Goal: Find specific page/section: Find specific page/section

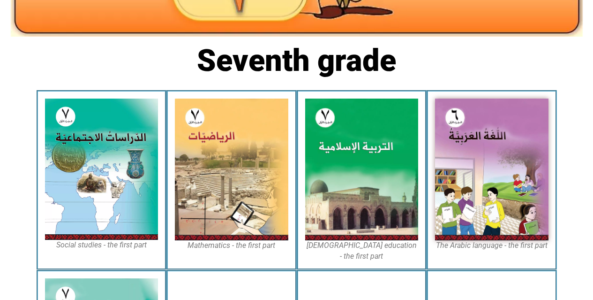
scroll to position [206, 0]
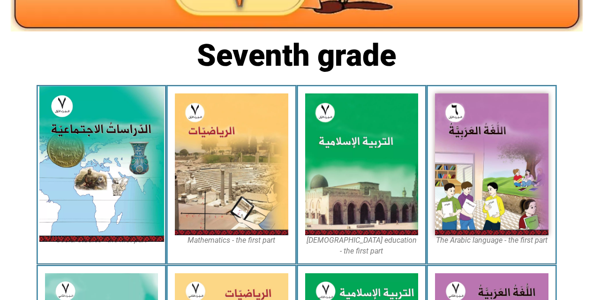
click at [108, 117] on img at bounding box center [101, 163] width 125 height 155
click at [87, 185] on img at bounding box center [101, 163] width 125 height 155
click at [130, 177] on img at bounding box center [101, 163] width 125 height 155
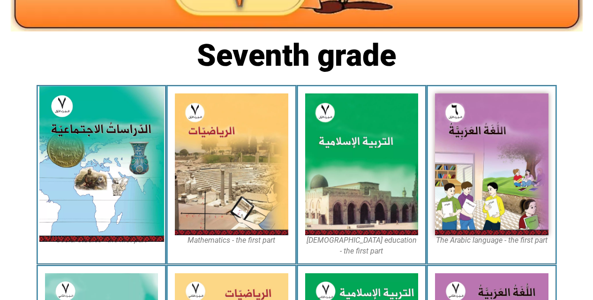
click at [75, 136] on img at bounding box center [101, 163] width 125 height 155
click at [115, 233] on img at bounding box center [101, 163] width 125 height 155
click at [118, 245] on figcaption "Social studies - the first part" at bounding box center [101, 239] width 113 height 10
click at [94, 211] on img at bounding box center [101, 163] width 125 height 155
click at [90, 135] on img at bounding box center [101, 163] width 125 height 155
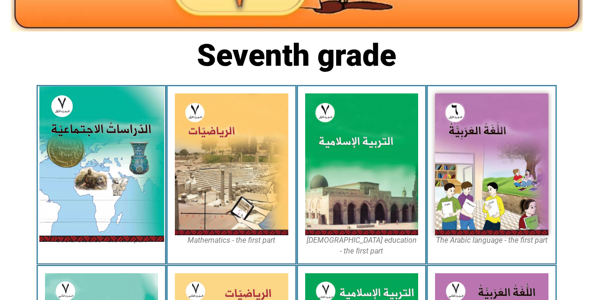
click at [95, 135] on img at bounding box center [101, 163] width 125 height 155
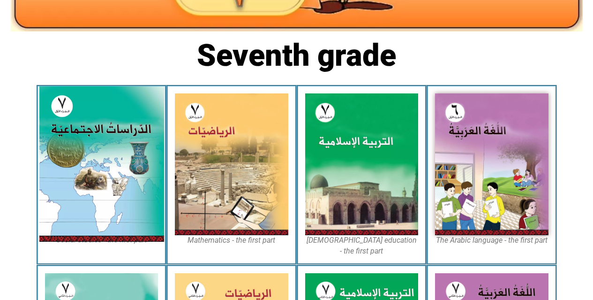
click at [95, 135] on img at bounding box center [101, 163] width 125 height 155
click at [129, 147] on img at bounding box center [101, 163] width 125 height 155
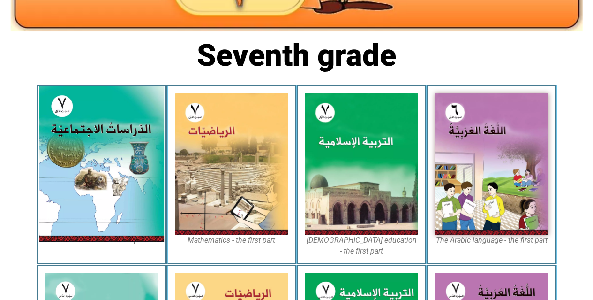
drag, startPoint x: 74, startPoint y: 219, endPoint x: 91, endPoint y: 237, distance: 25.2
drag, startPoint x: 91, startPoint y: 237, endPoint x: 74, endPoint y: 151, distance: 88.0
click at [74, 151] on img at bounding box center [101, 163] width 125 height 155
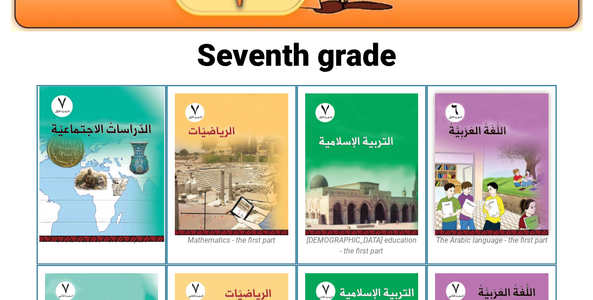
click at [91, 149] on img at bounding box center [101, 163] width 125 height 155
click at [50, 141] on img at bounding box center [101, 163] width 125 height 155
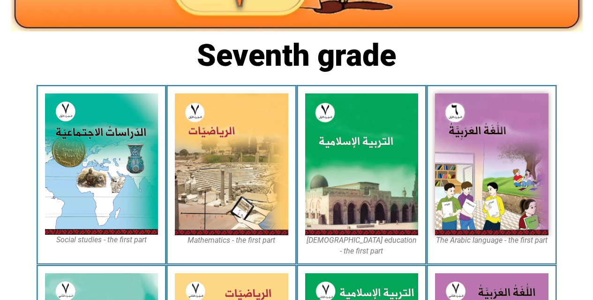
drag, startPoint x: 50, startPoint y: 141, endPoint x: 38, endPoint y: 101, distance: 41.5
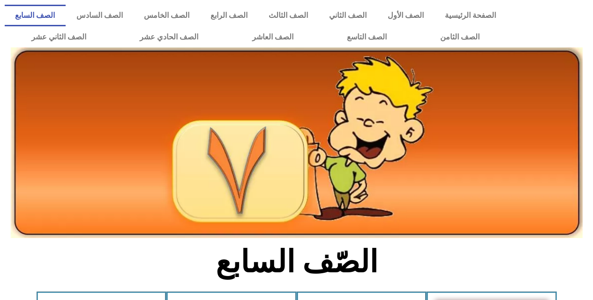
click at [587, 216] on div at bounding box center [296, 163] width 581 height 157
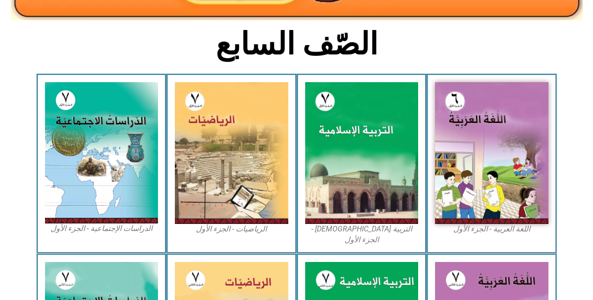
scroll to position [262, 0]
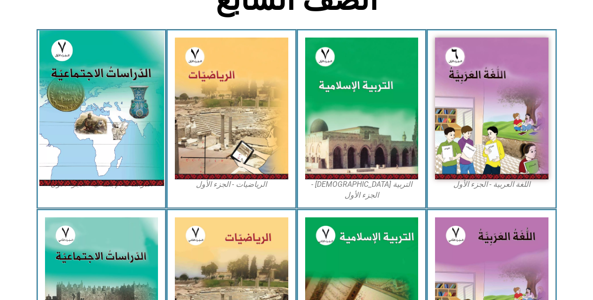
click at [87, 101] on img at bounding box center [101, 107] width 125 height 155
drag, startPoint x: 83, startPoint y: 90, endPoint x: 87, endPoint y: 93, distance: 5.5
click at [128, 81] on img at bounding box center [101, 107] width 125 height 155
drag, startPoint x: 128, startPoint y: 81, endPoint x: 108, endPoint y: 90, distance: 22.0
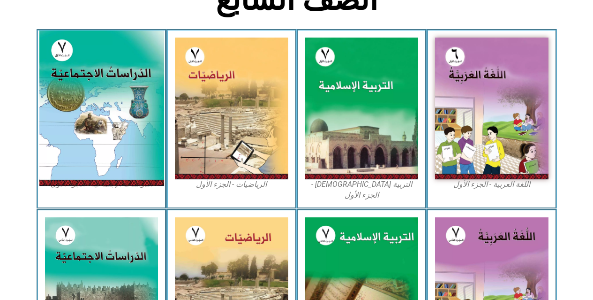
click at [108, 90] on img at bounding box center [101, 107] width 125 height 155
click at [108, 86] on img at bounding box center [101, 107] width 125 height 155
